Goal: Use online tool/utility: Utilize a website feature to perform a specific function

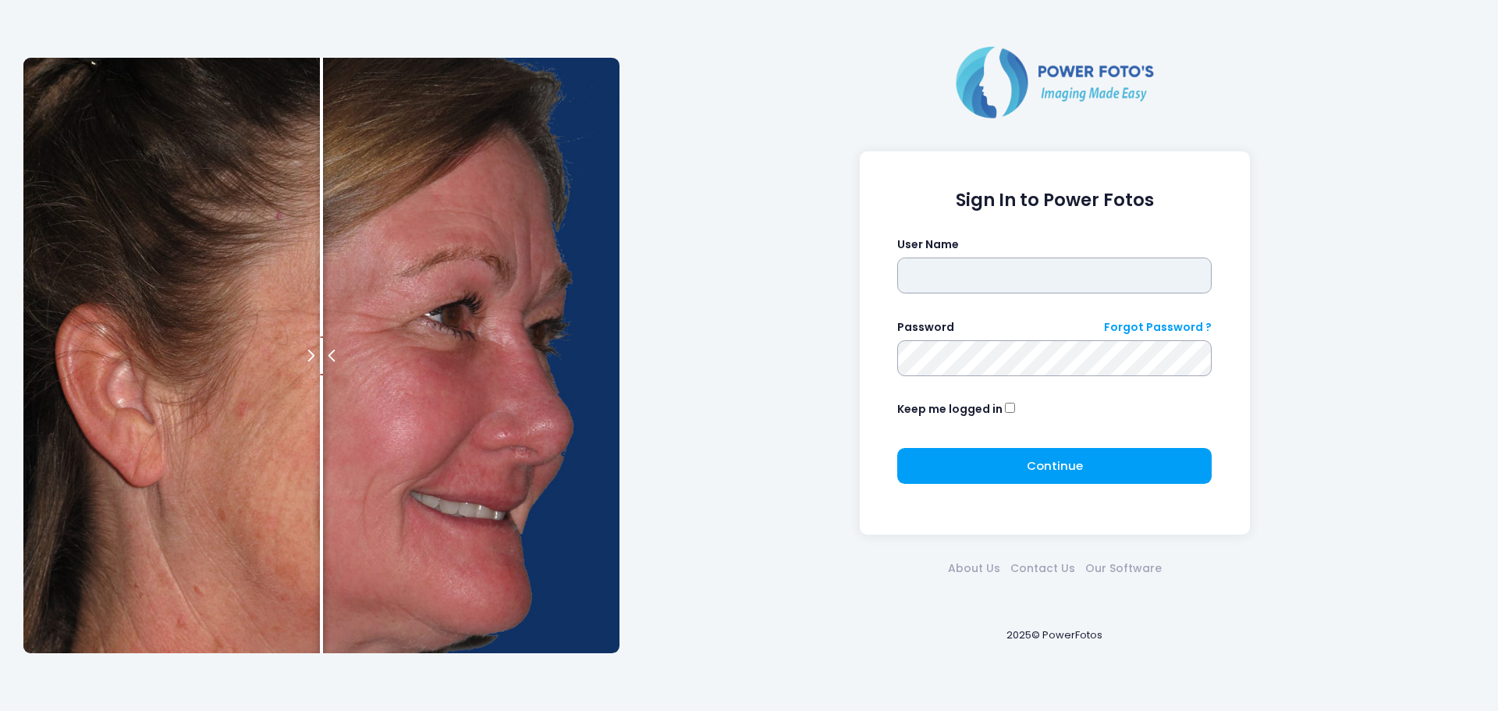
click at [987, 284] on input "text" at bounding box center [1054, 275] width 314 height 36
type input "******"
click button "submit" at bounding box center [0, 0] width 0 height 0
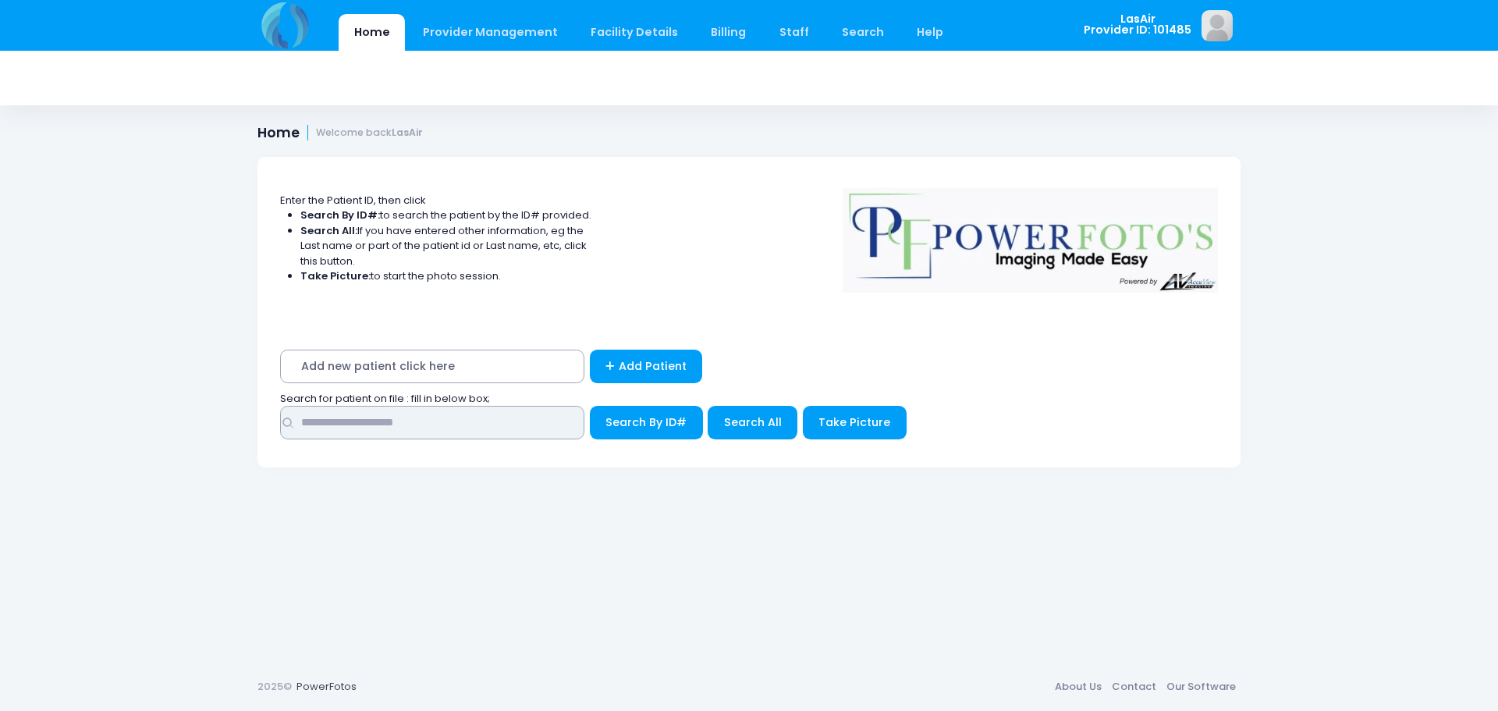
click at [349, 436] on input "text" at bounding box center [432, 423] width 304 height 34
type input "*"
type input "**********"
click at [590, 406] on button "Search By ID#" at bounding box center [646, 423] width 113 height 34
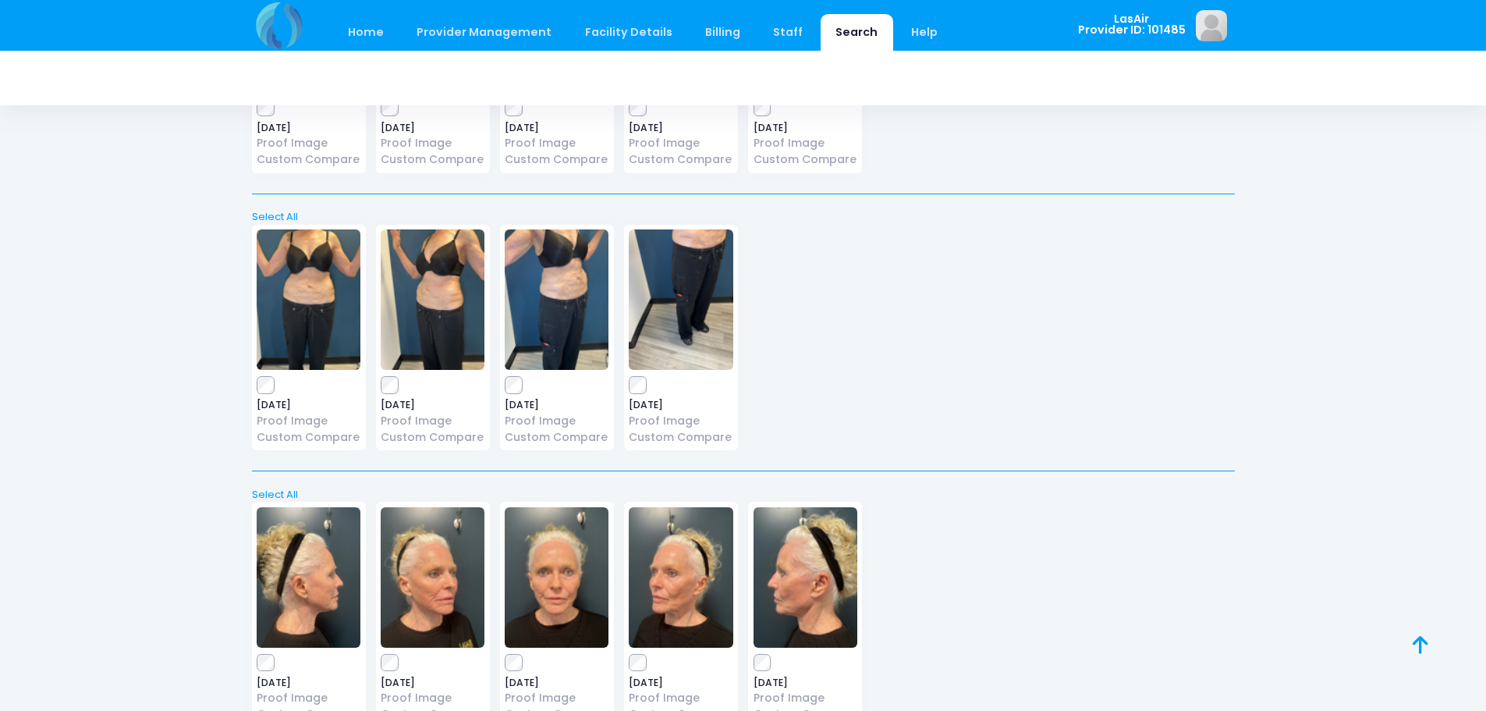
scroll to position [21836, 0]
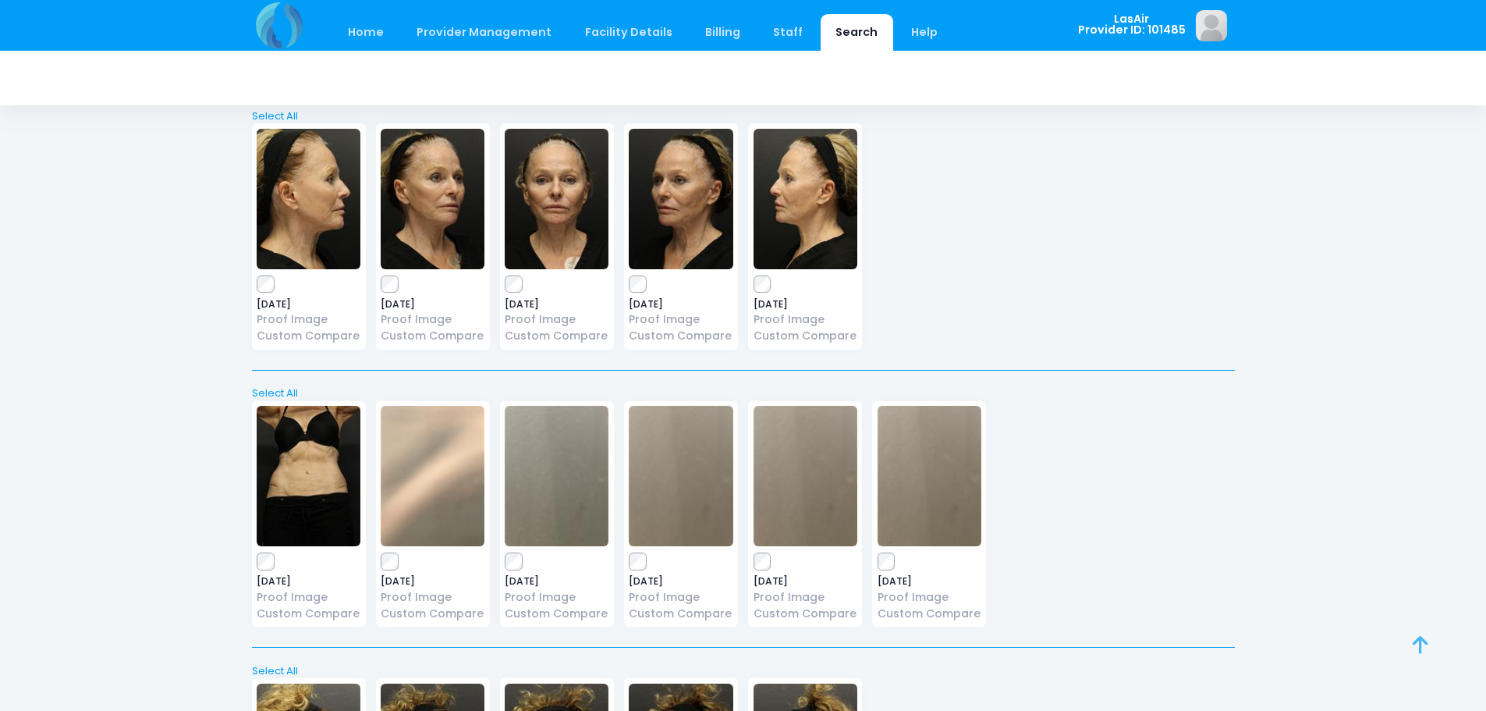
click at [1417, 645] on icon at bounding box center [1421, 644] width 16 height 1
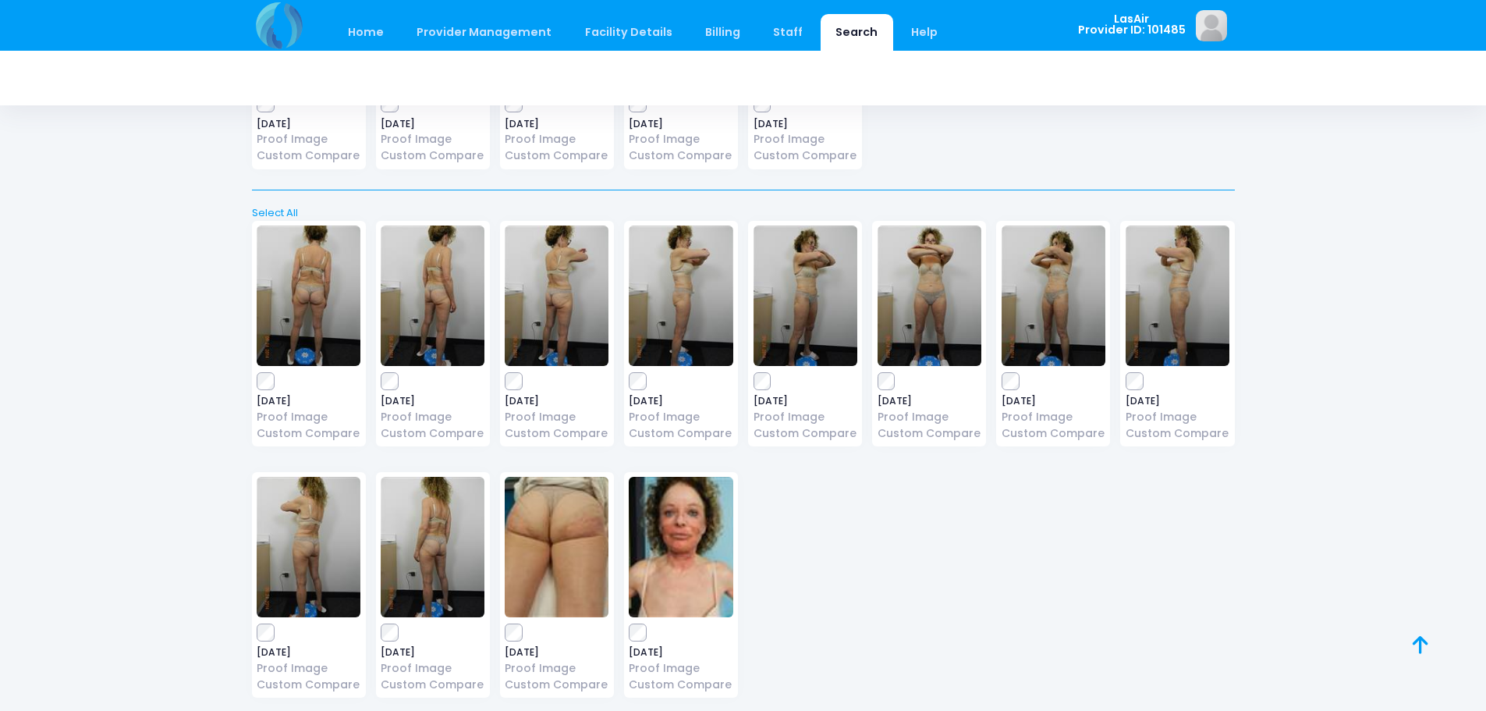
scroll to position [0, 0]
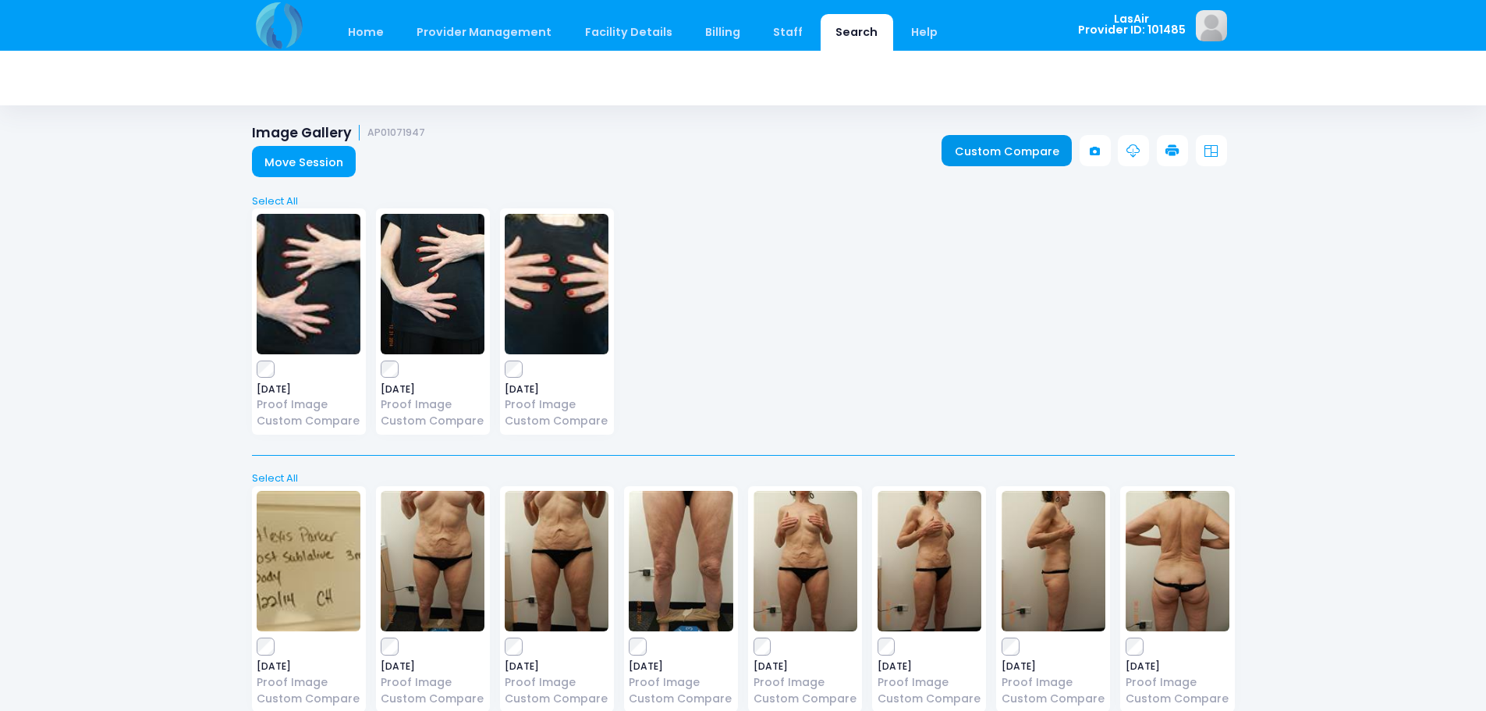
click at [966, 150] on link "Custom Compare" at bounding box center [1007, 150] width 130 height 31
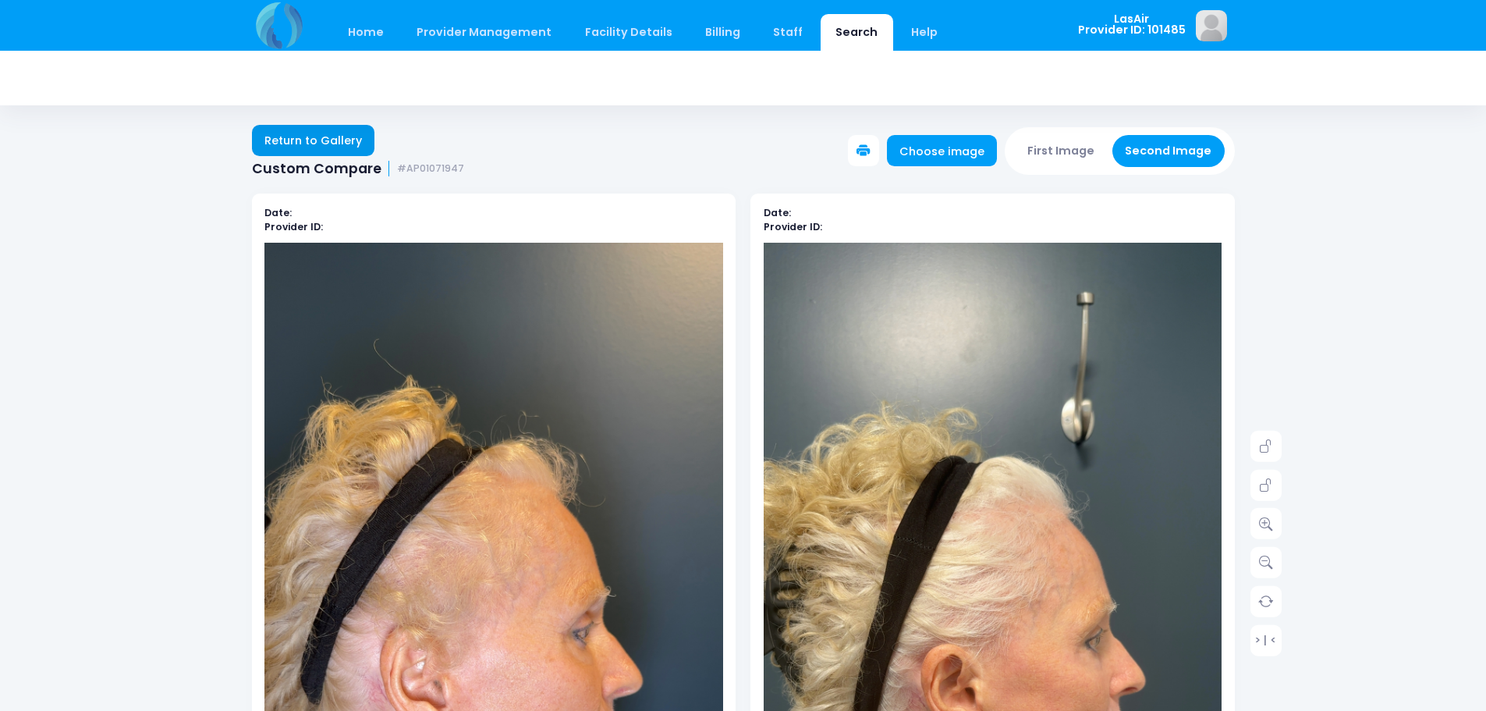
click at [328, 129] on link "Return to Gallery" at bounding box center [313, 140] width 123 height 31
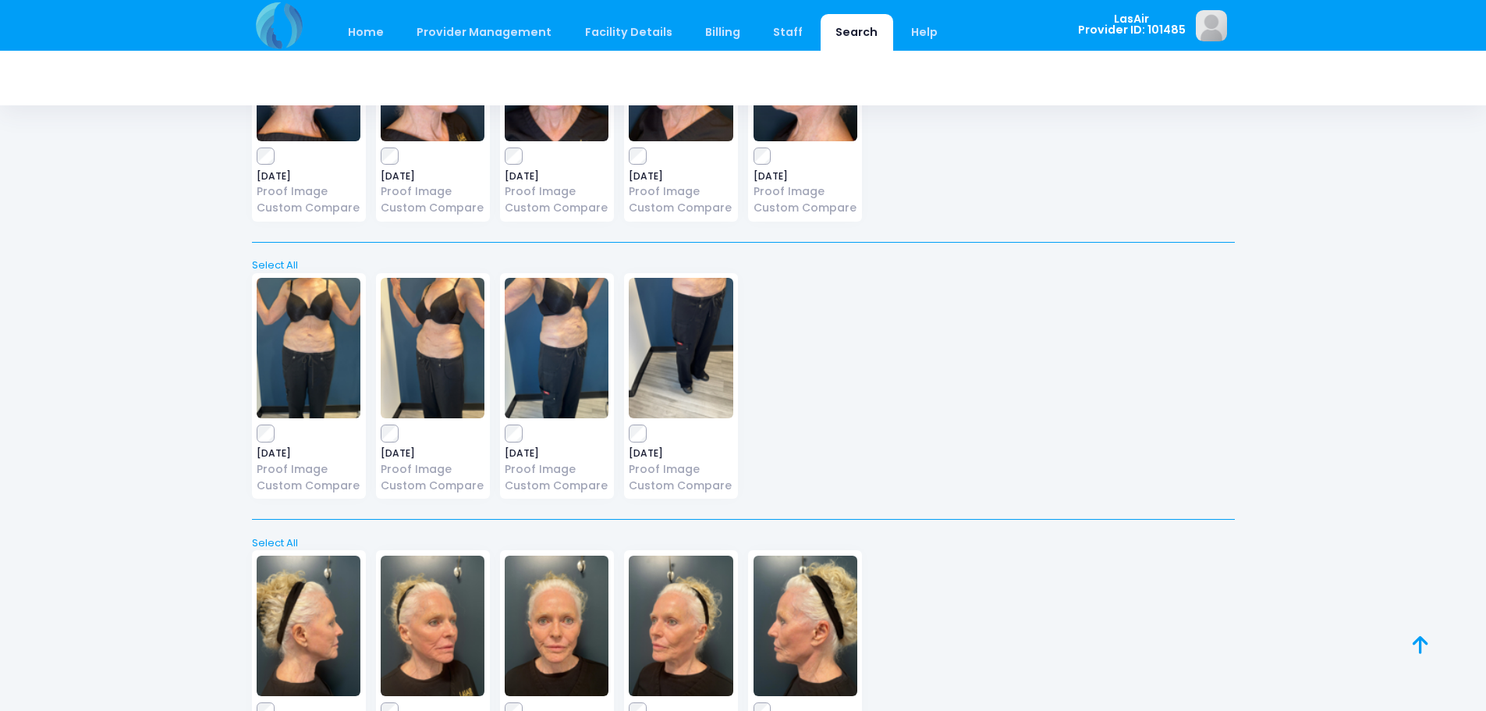
scroll to position [21836, 0]
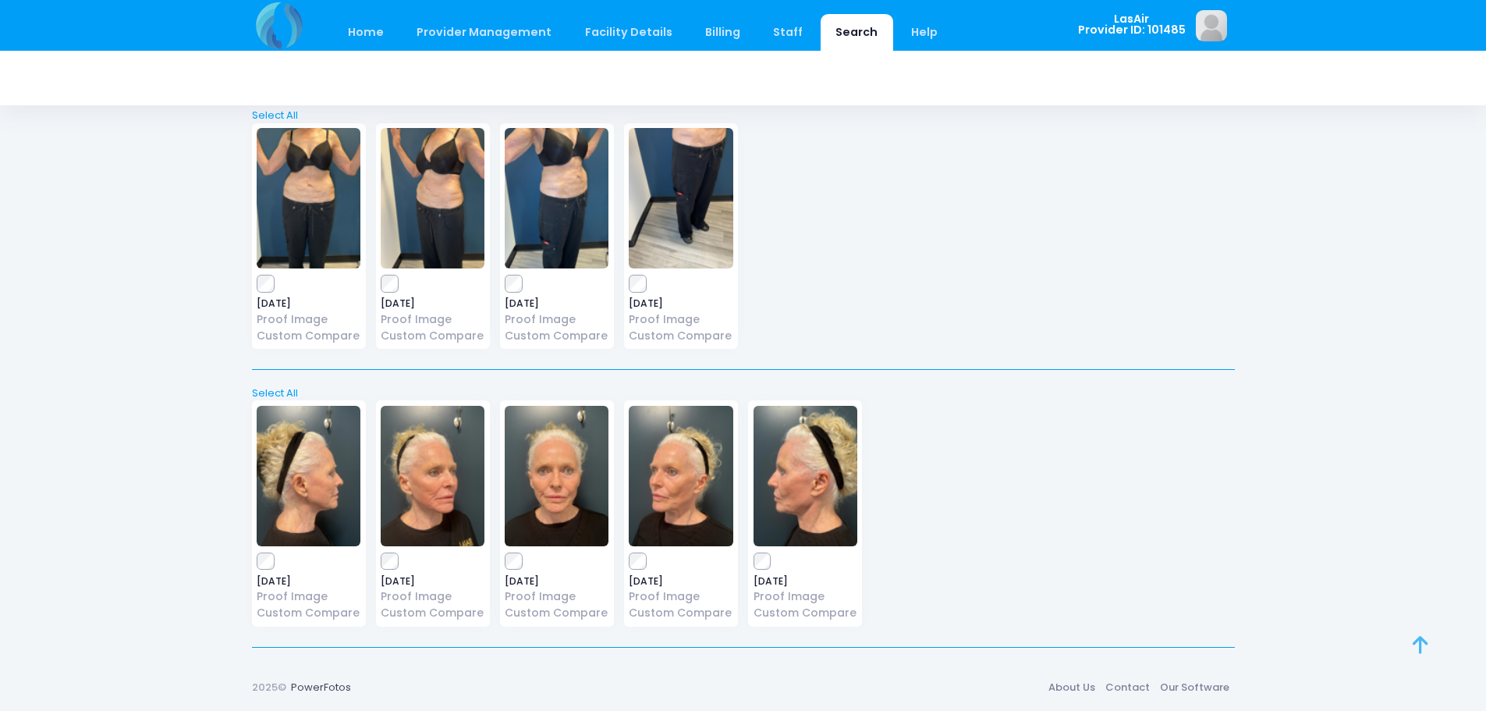
click at [1434, 647] on link at bounding box center [1438, 662] width 50 height 50
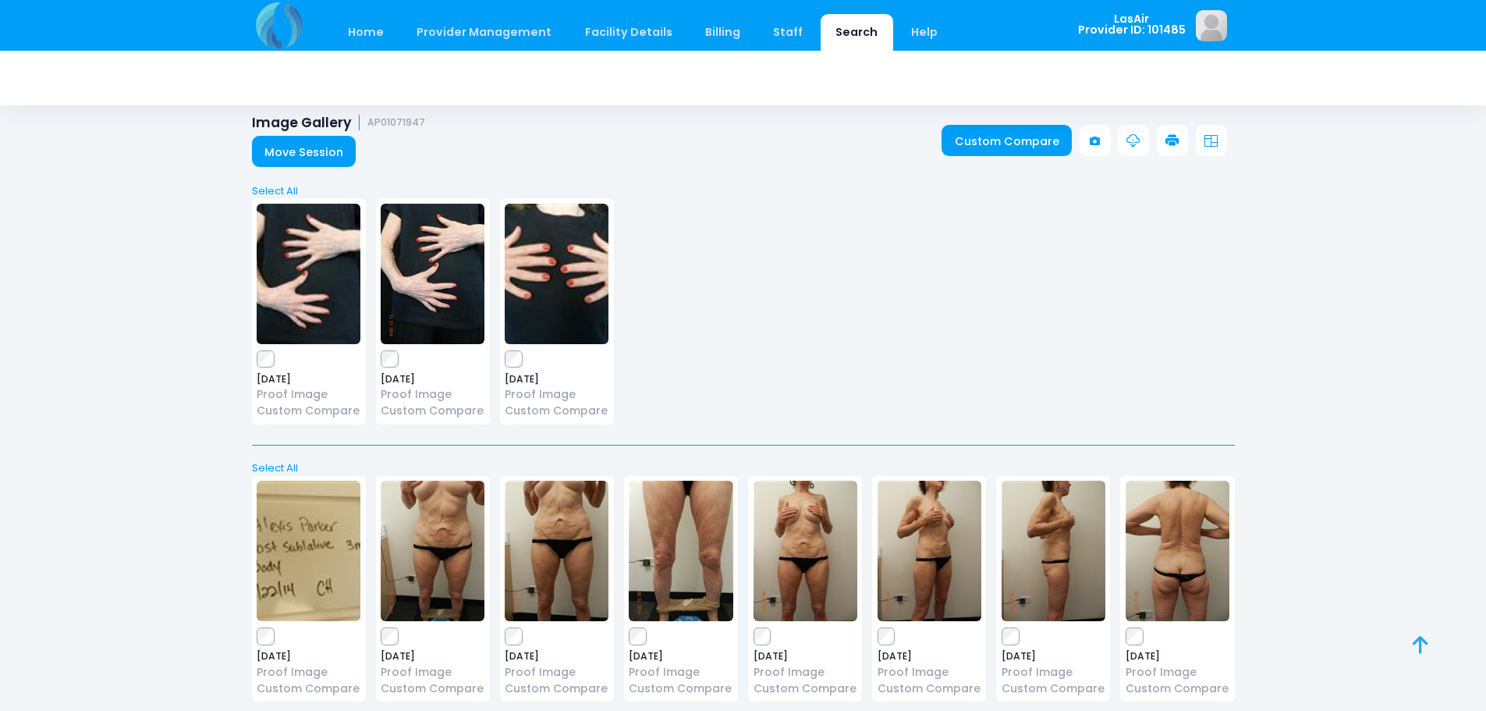
scroll to position [0, 0]
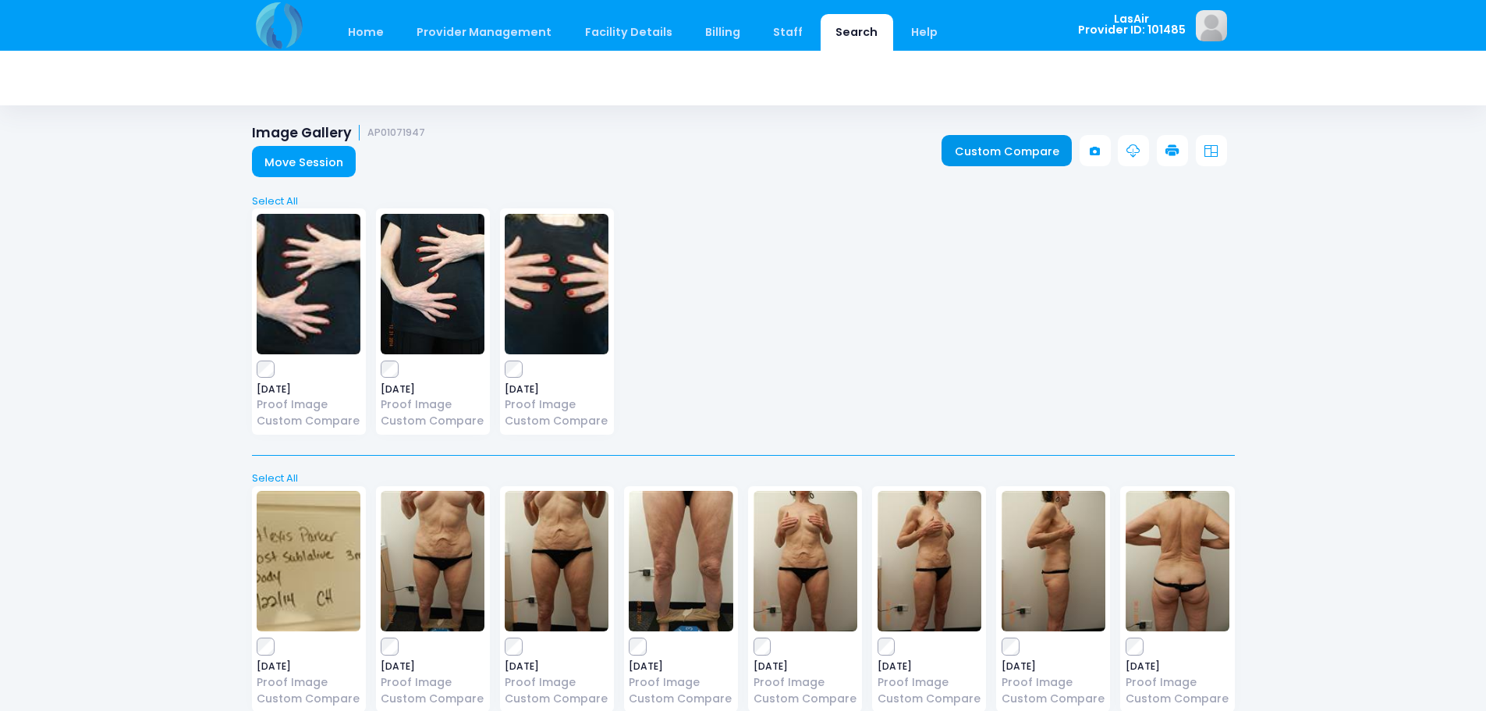
click at [1020, 144] on link "Custom Compare" at bounding box center [1007, 150] width 130 height 31
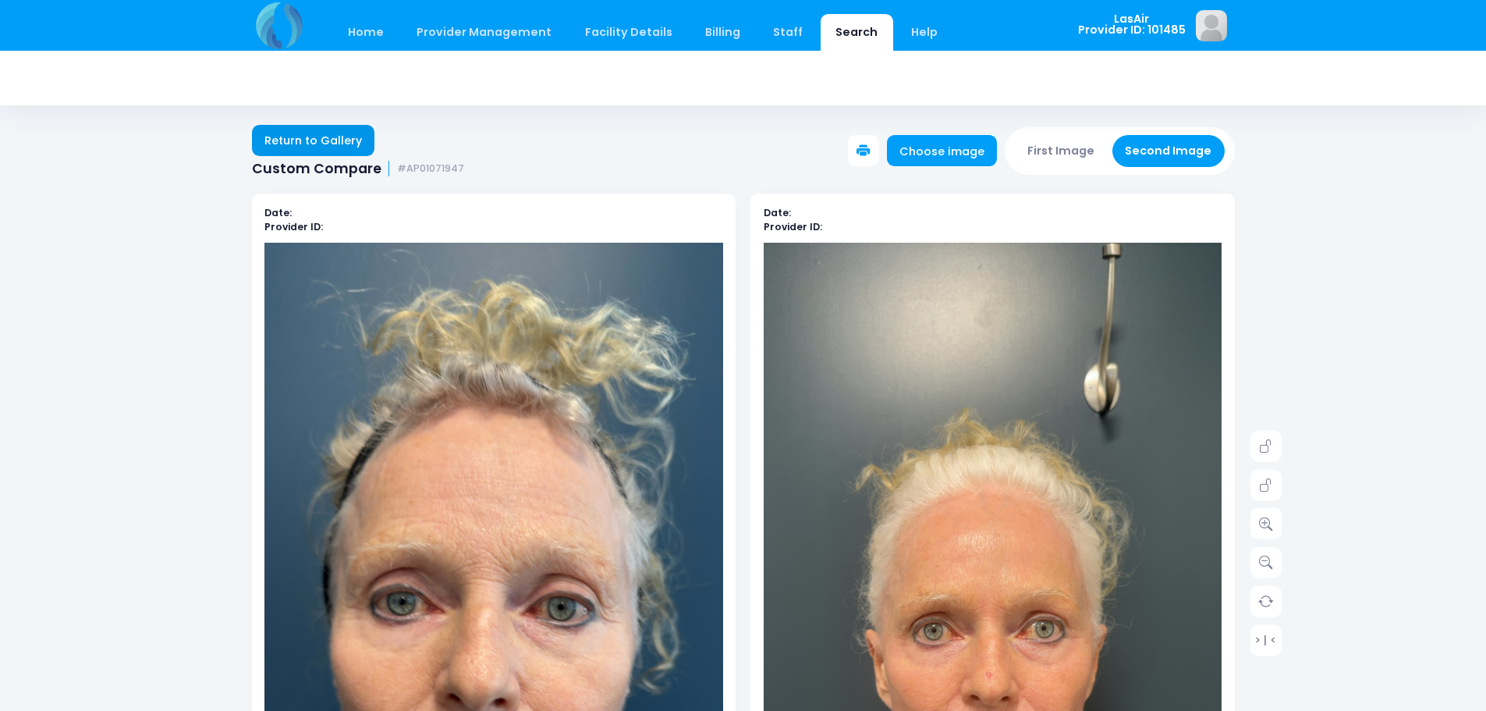
click at [296, 134] on link "Return to Gallery" at bounding box center [313, 140] width 123 height 31
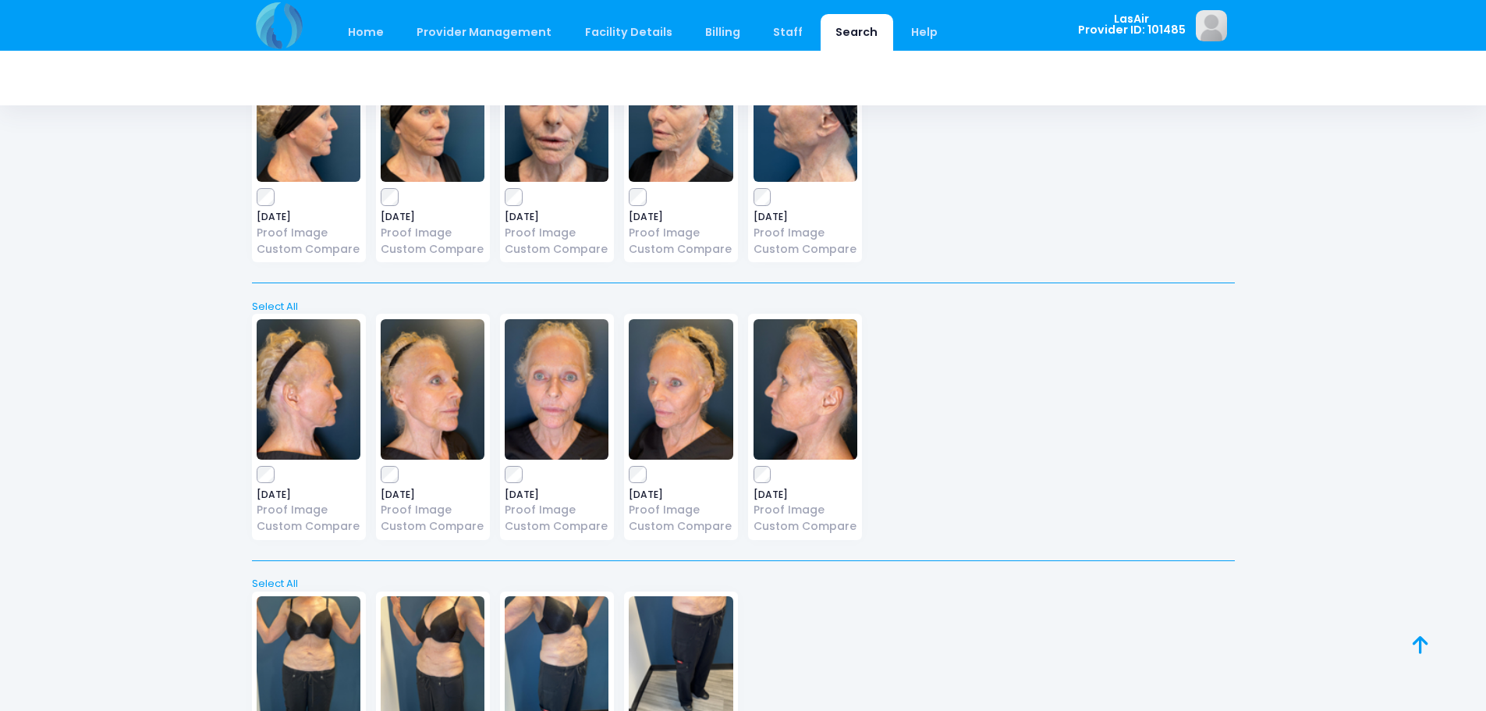
scroll to position [21836, 0]
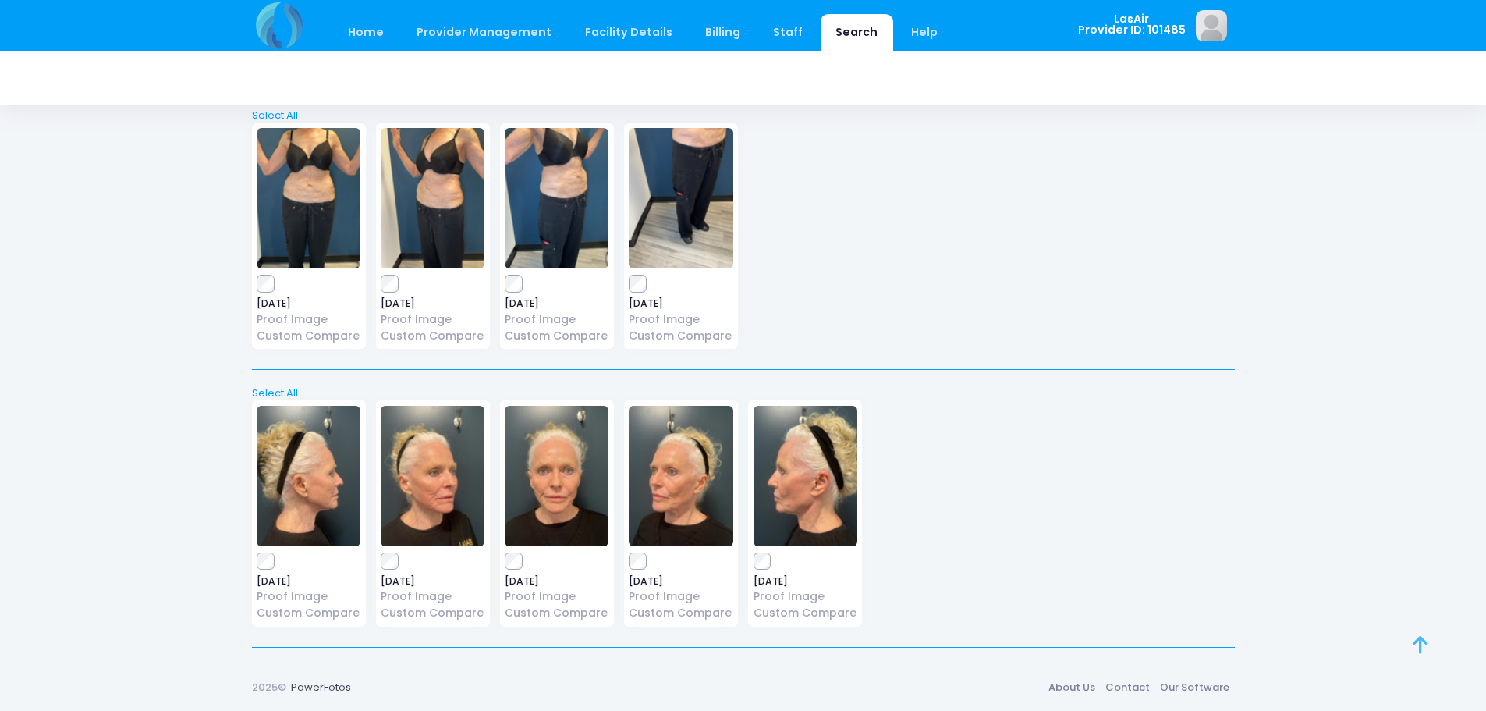
click at [1414, 644] on icon at bounding box center [1421, 644] width 16 height 1
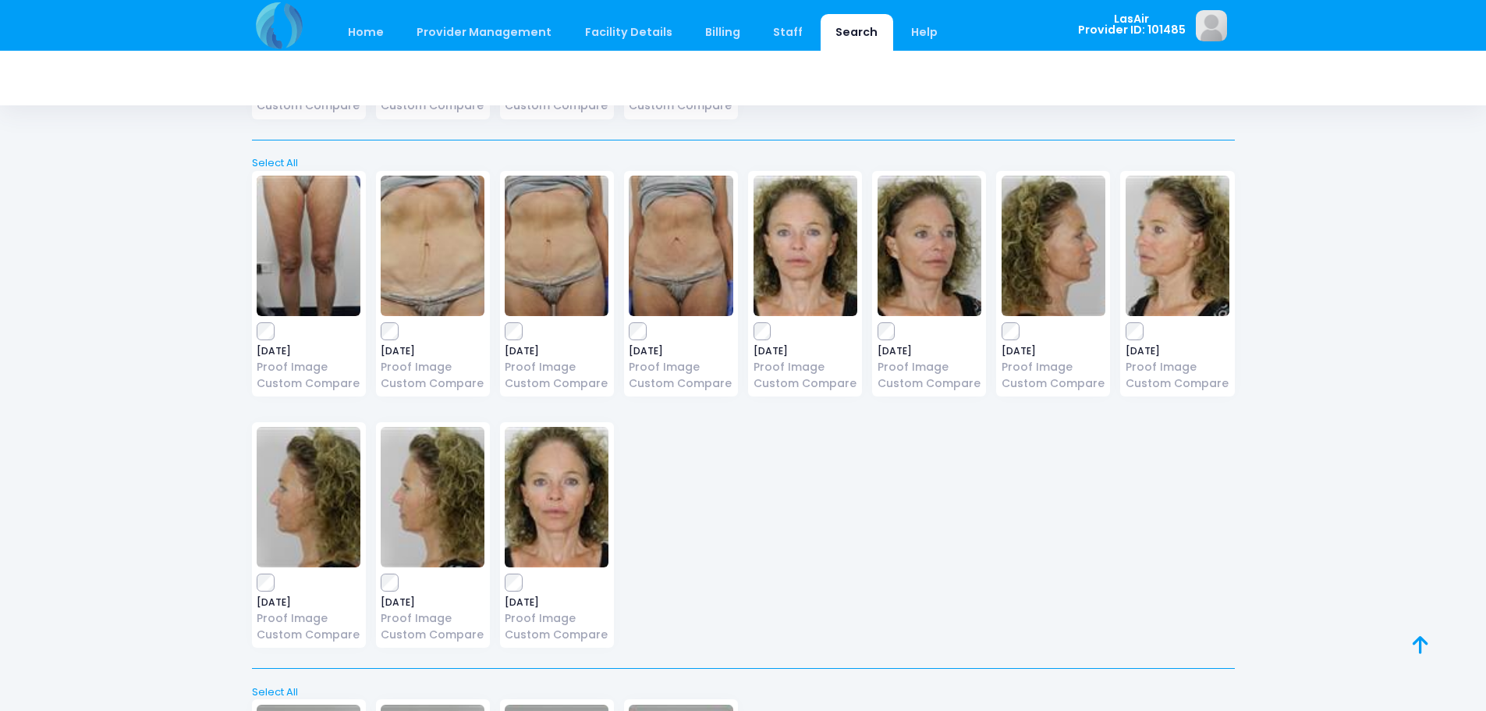
scroll to position [0, 0]
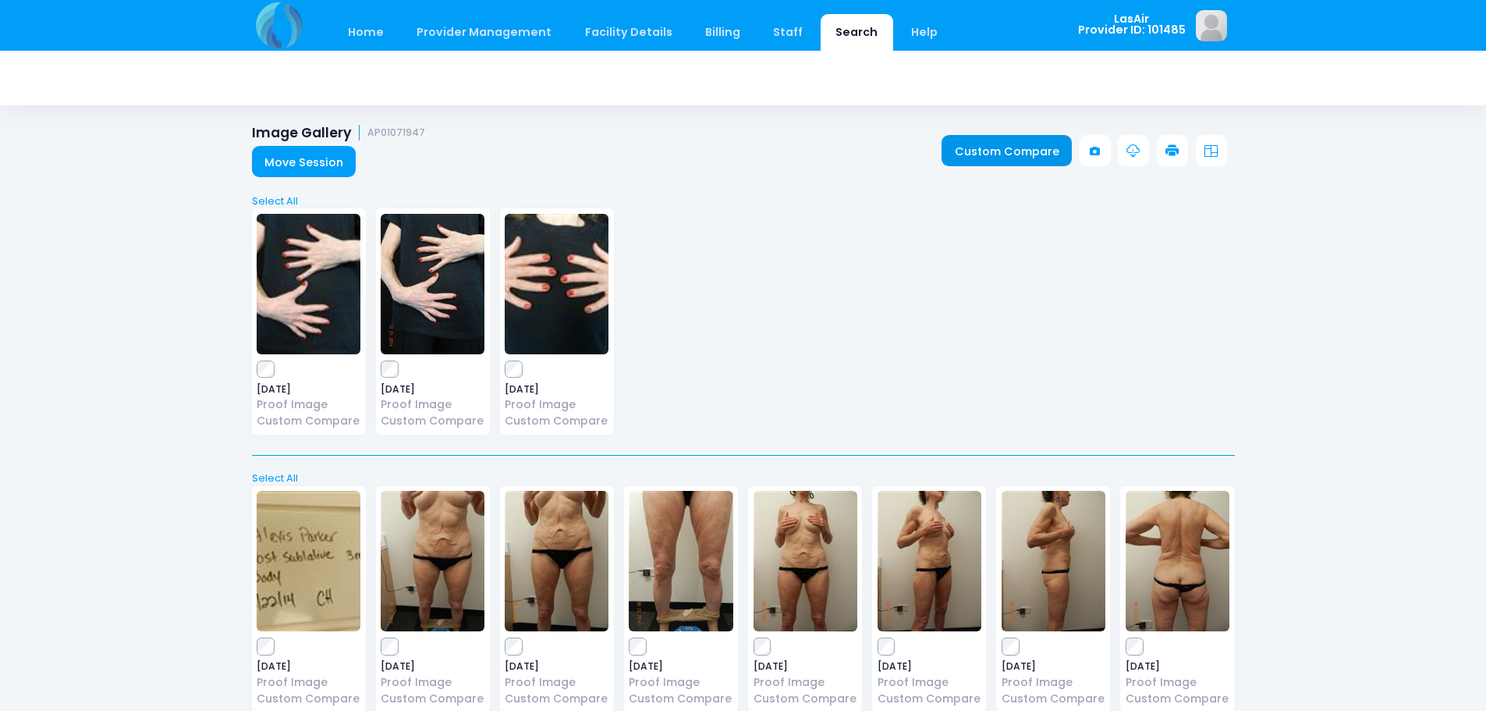
click at [1017, 145] on link "Custom Compare" at bounding box center [1007, 150] width 130 height 31
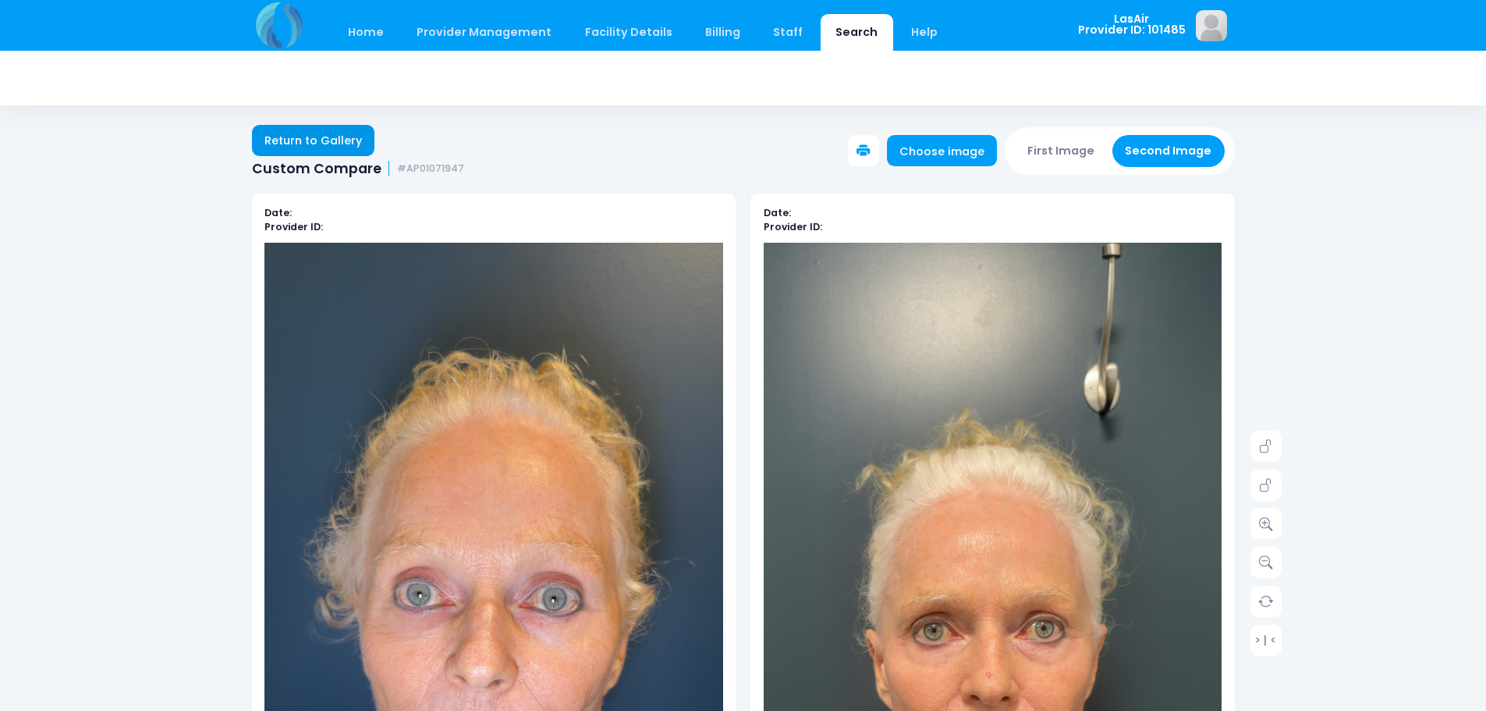
click at [356, 137] on link "Return to Gallery" at bounding box center [313, 140] width 123 height 31
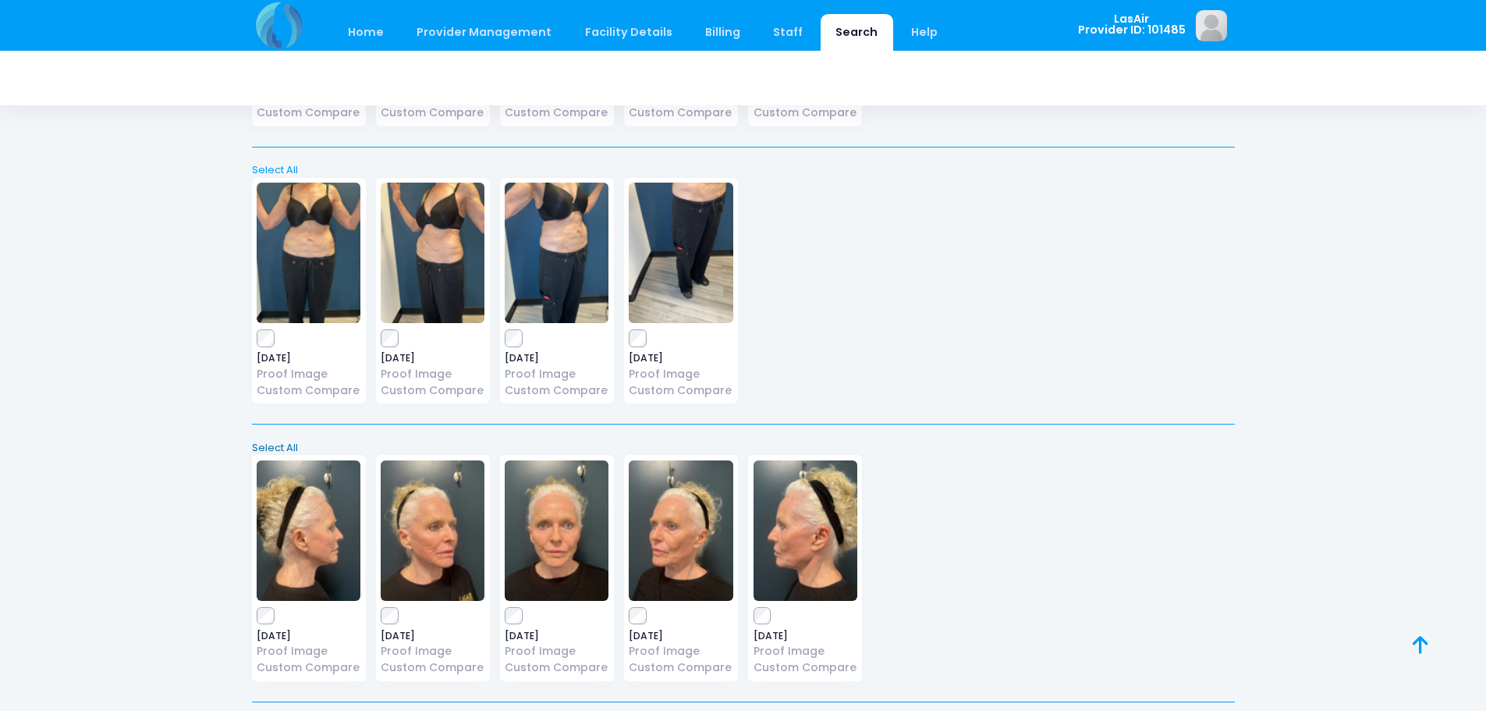
scroll to position [21836, 0]
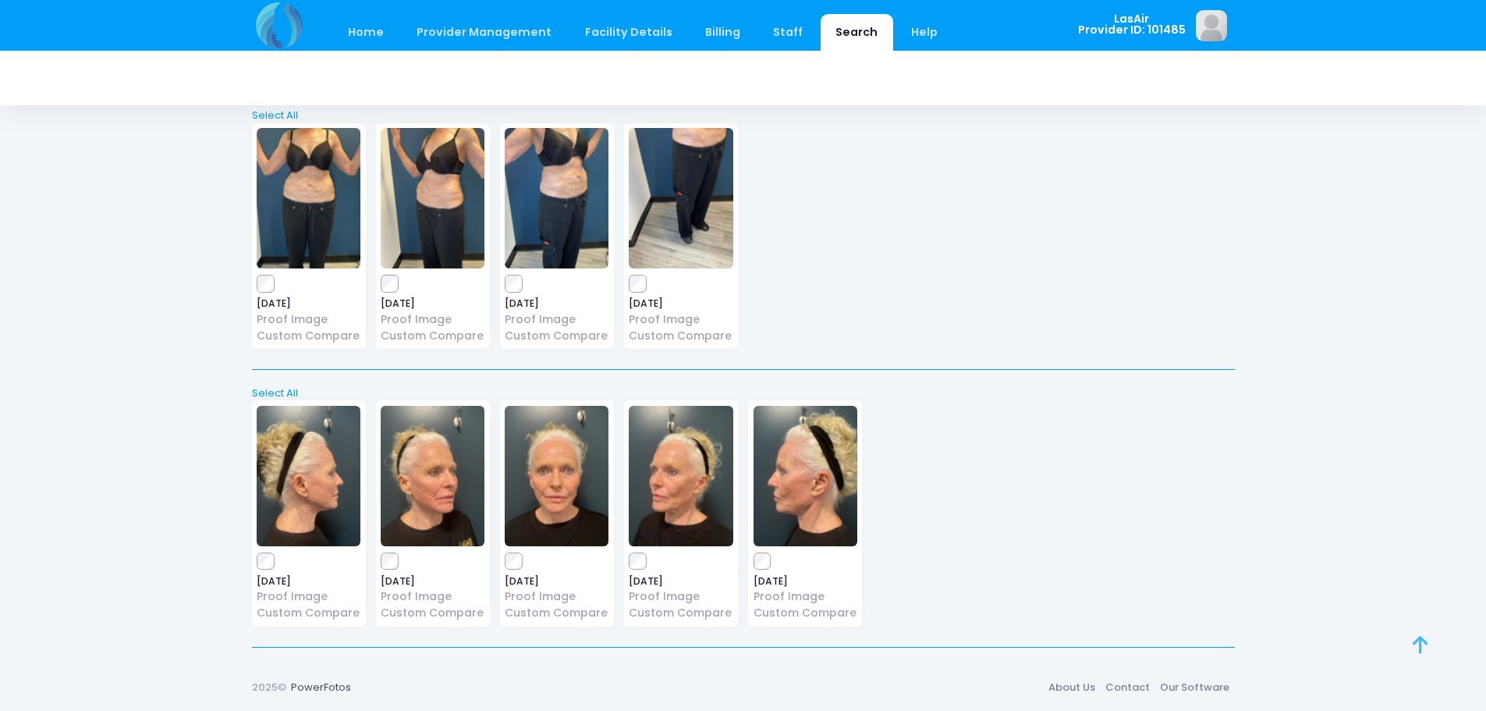
click at [1420, 644] on icon at bounding box center [1421, 644] width 16 height 1
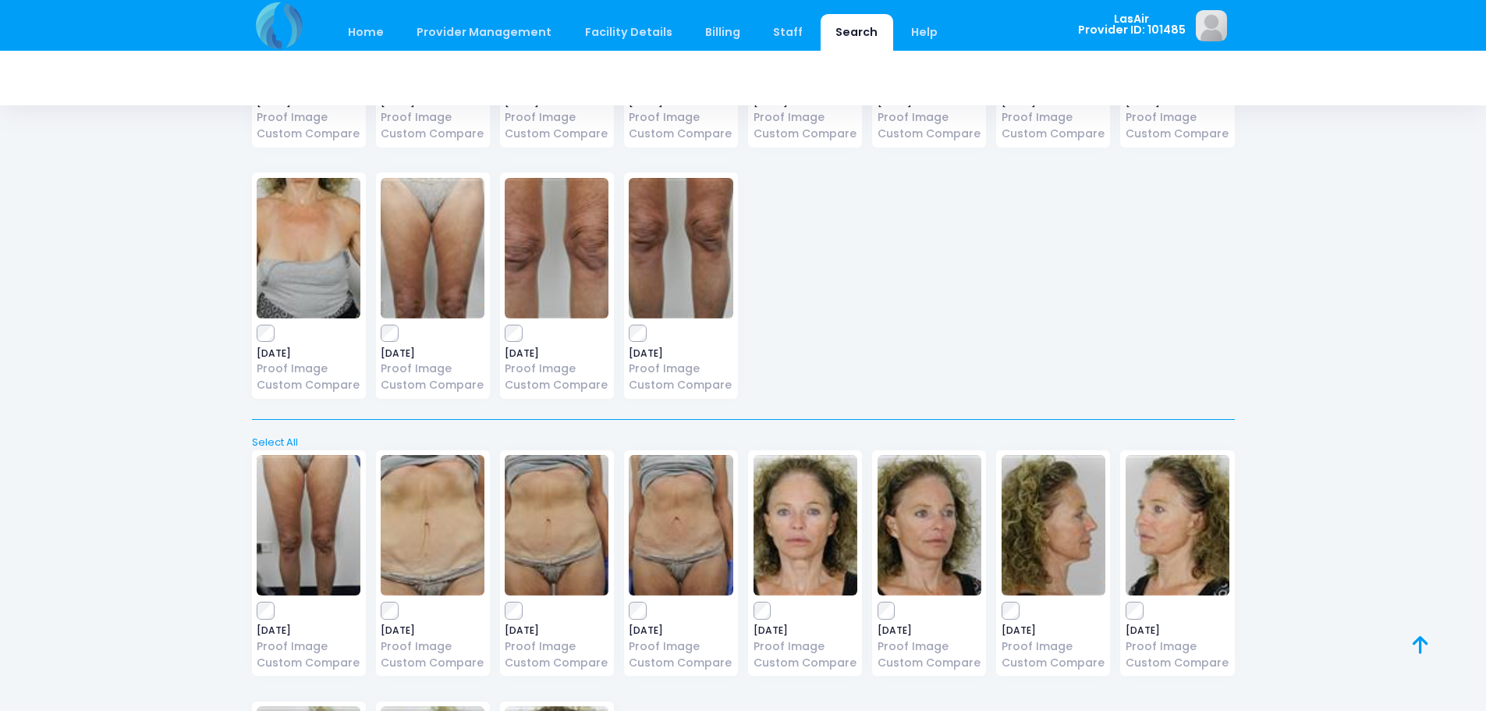
scroll to position [0, 0]
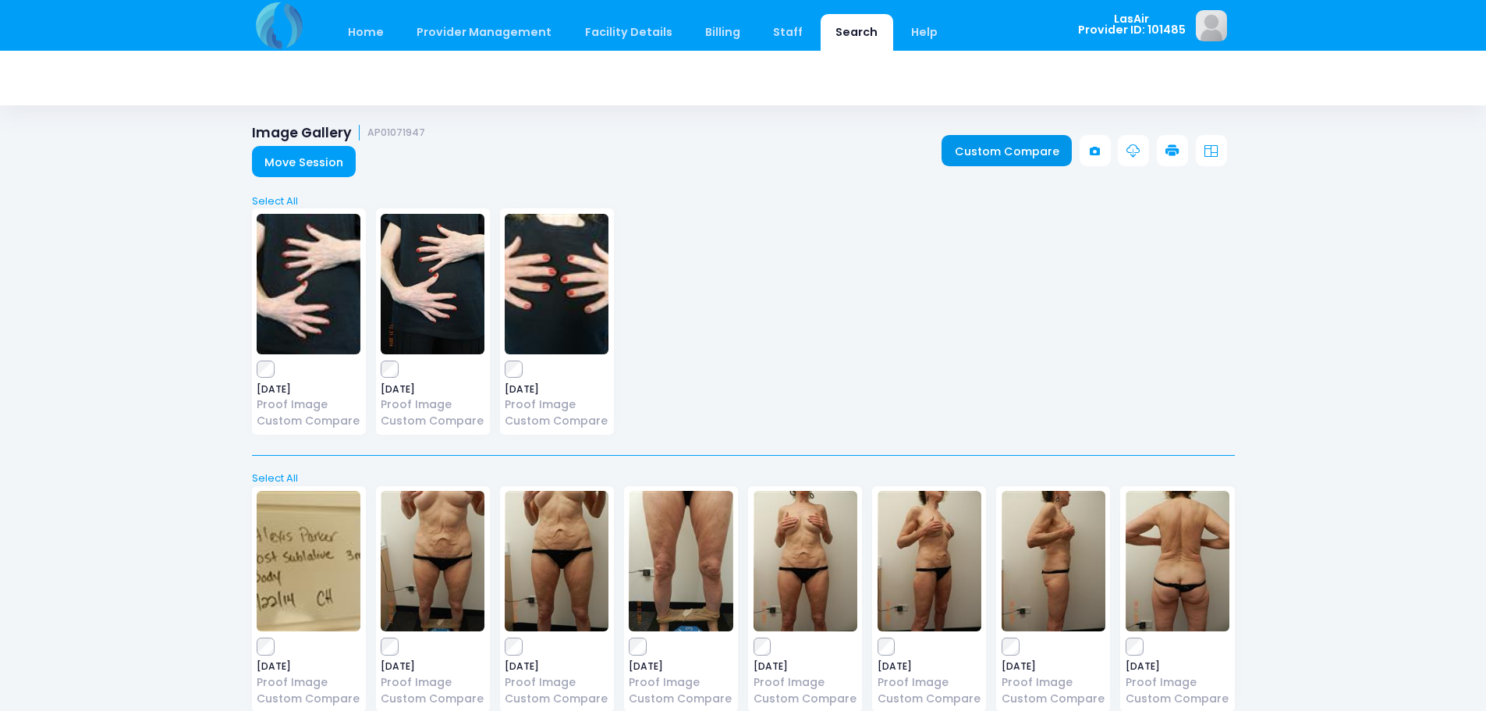
click at [1033, 154] on link "Custom Compare" at bounding box center [1007, 150] width 130 height 31
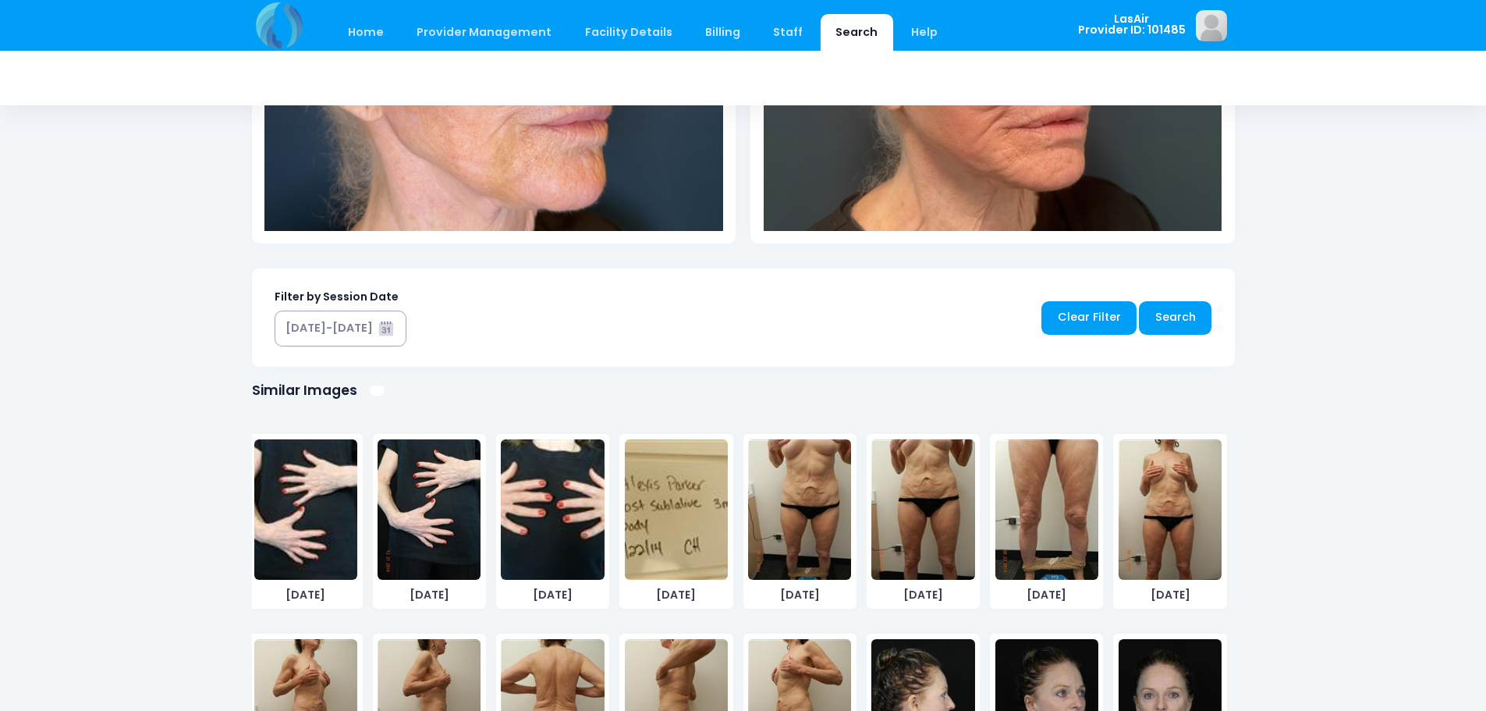
scroll to position [78, 0]
